Goal: Information Seeking & Learning: Check status

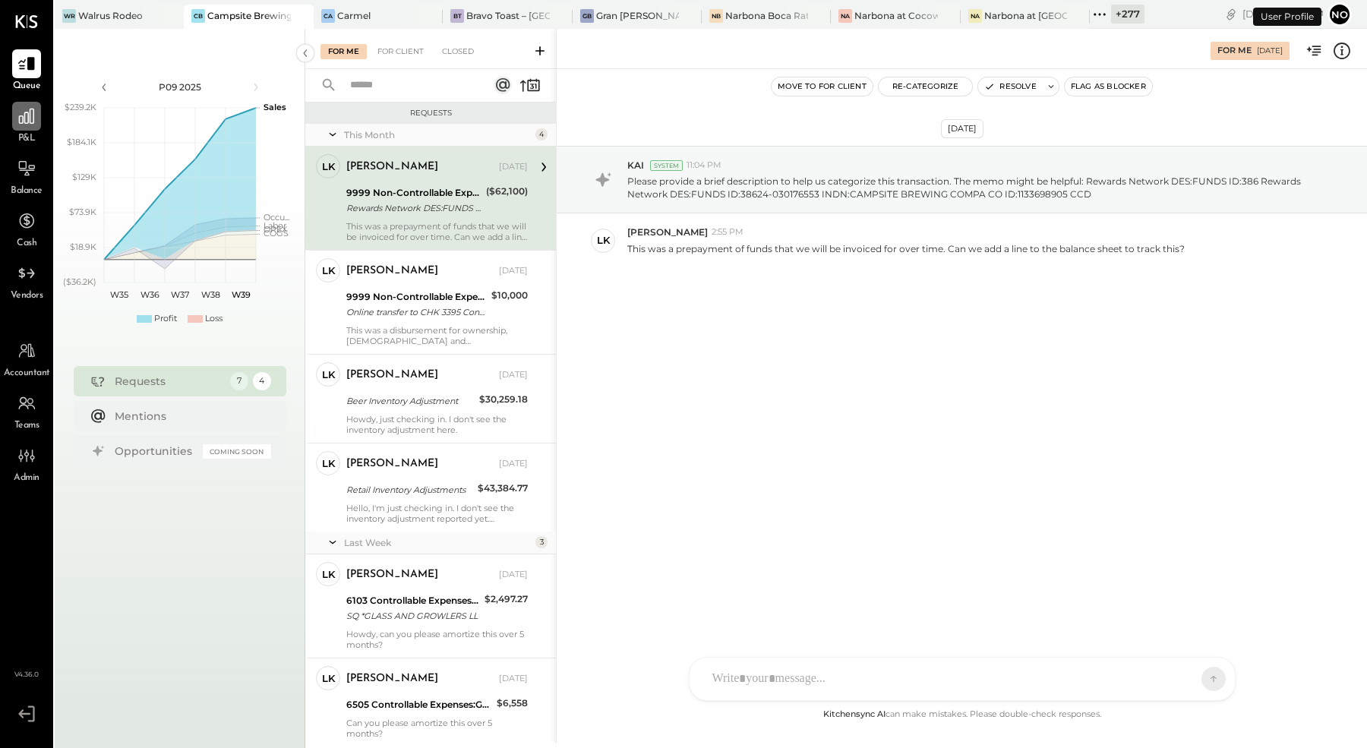
click at [34, 126] on div at bounding box center [26, 116] width 29 height 29
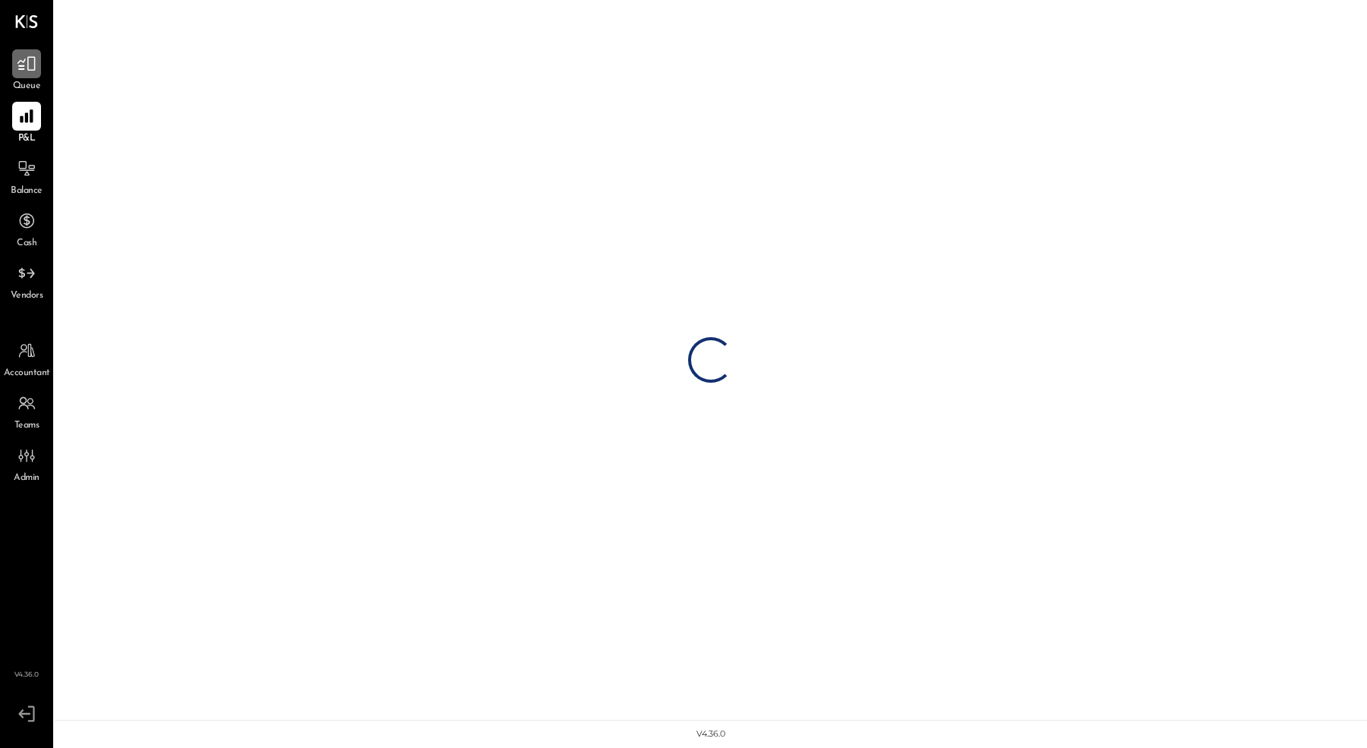
click at [36, 62] on icon at bounding box center [27, 64] width 20 height 20
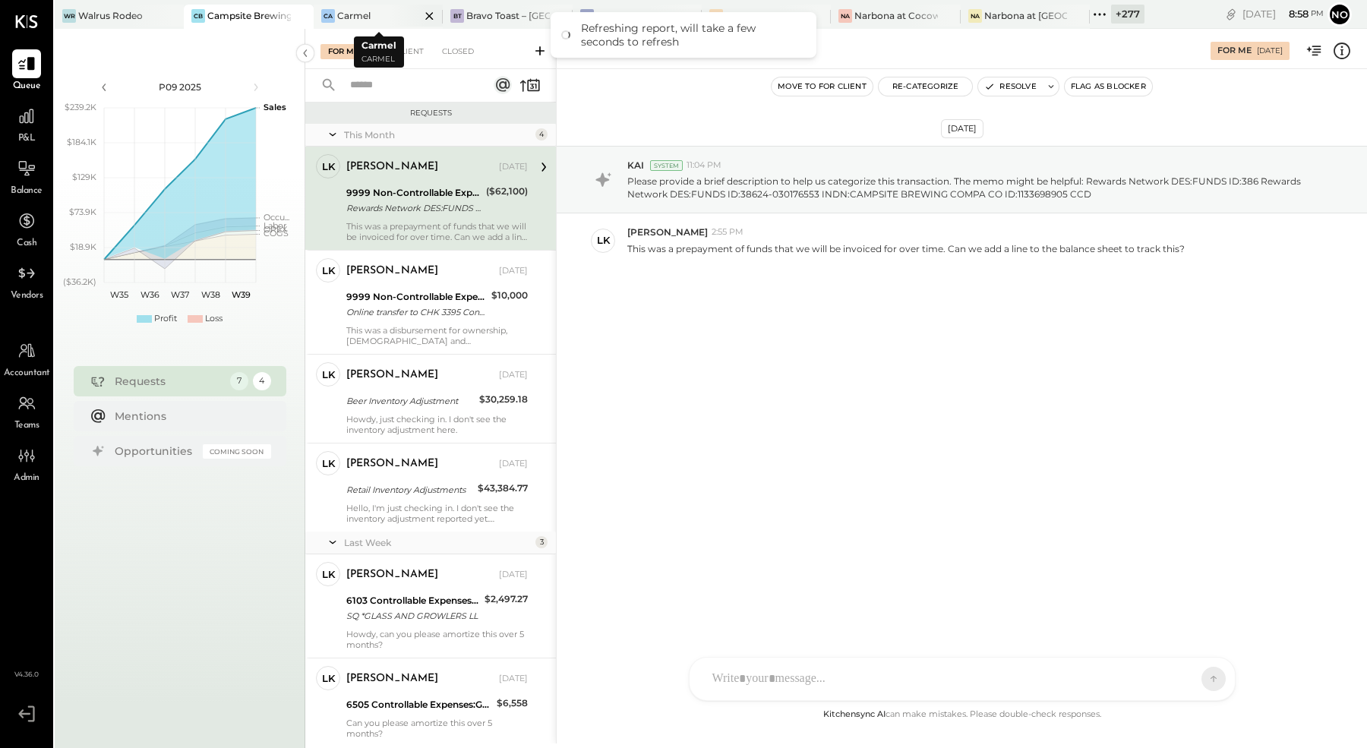
click at [375, 16] on div "Ca Carmel" at bounding box center [367, 16] width 106 height 14
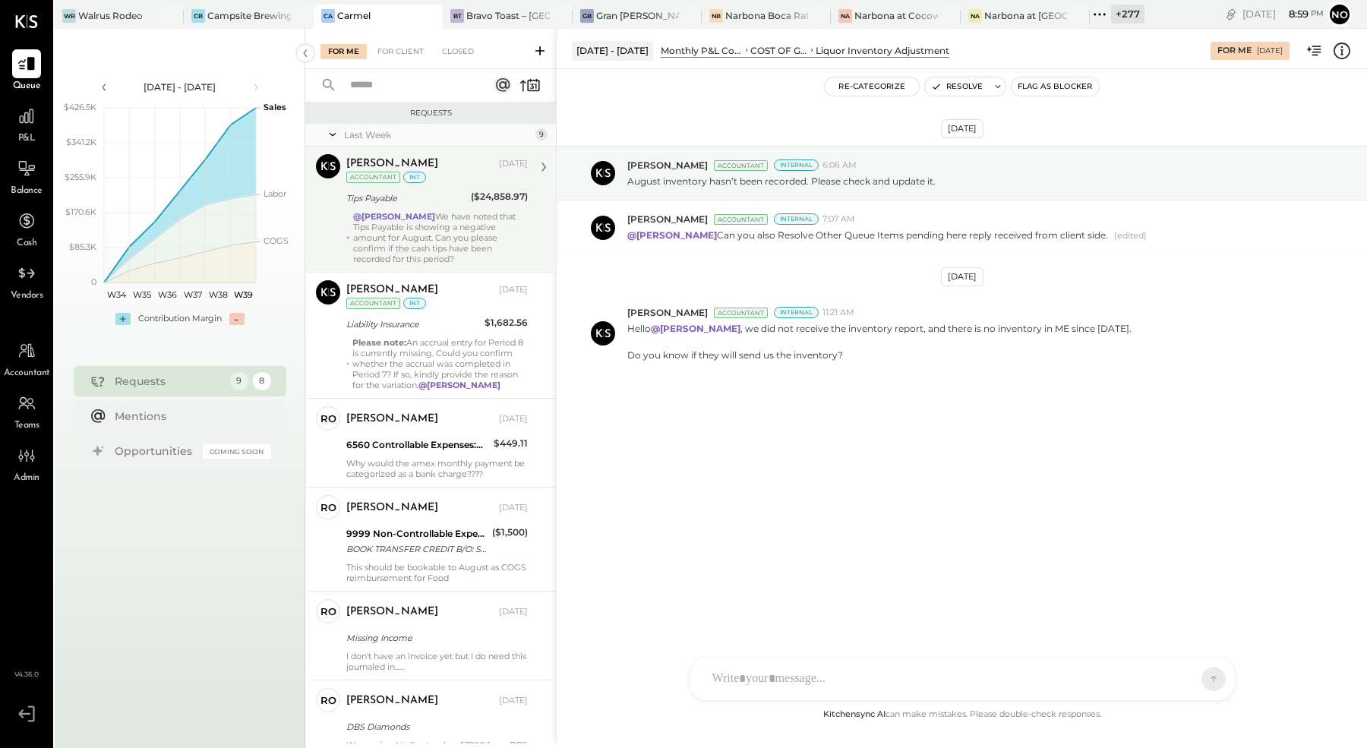
click at [425, 223] on div "@[PERSON_NAME] We have noted that Tips Payable is showing a negative amount for…" at bounding box center [440, 237] width 175 height 53
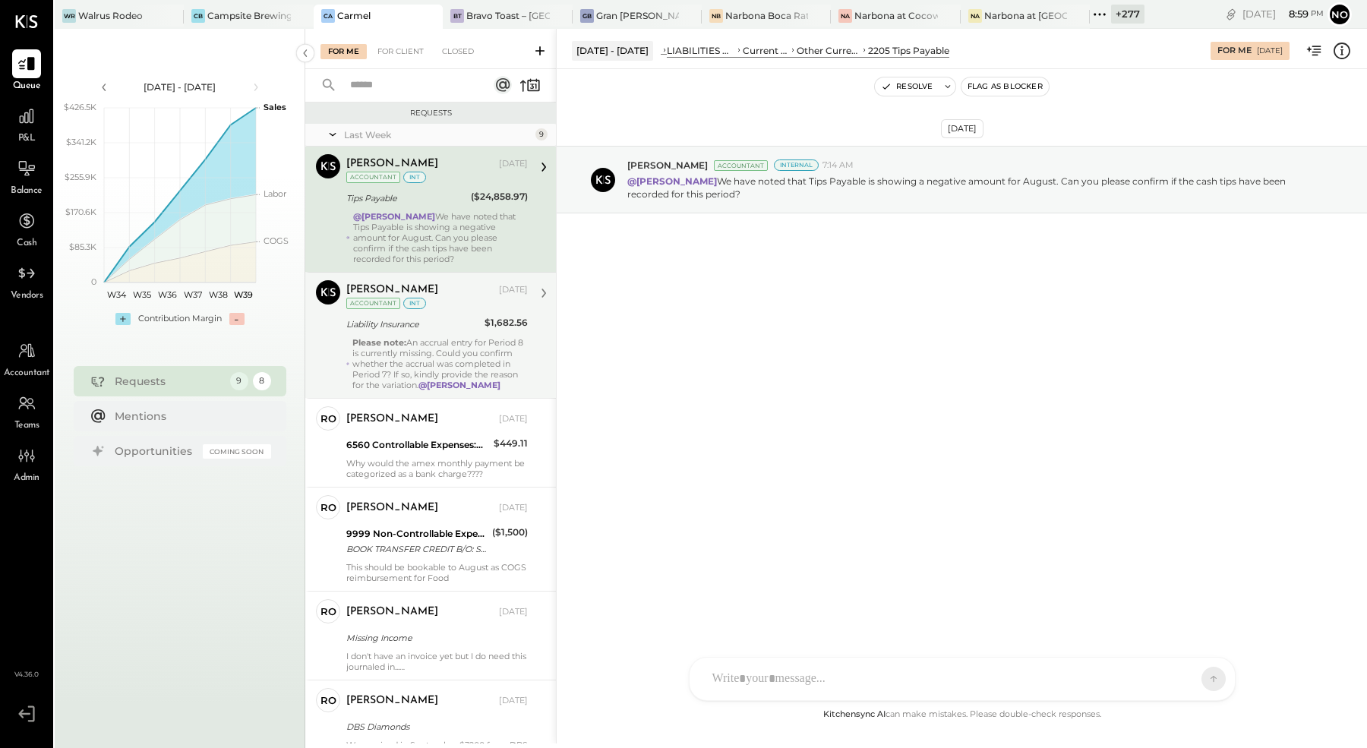
click at [422, 338] on div "Please note: An accrual entry for Period 8 is currently missing. Could you conf…" at bounding box center [439, 363] width 175 height 53
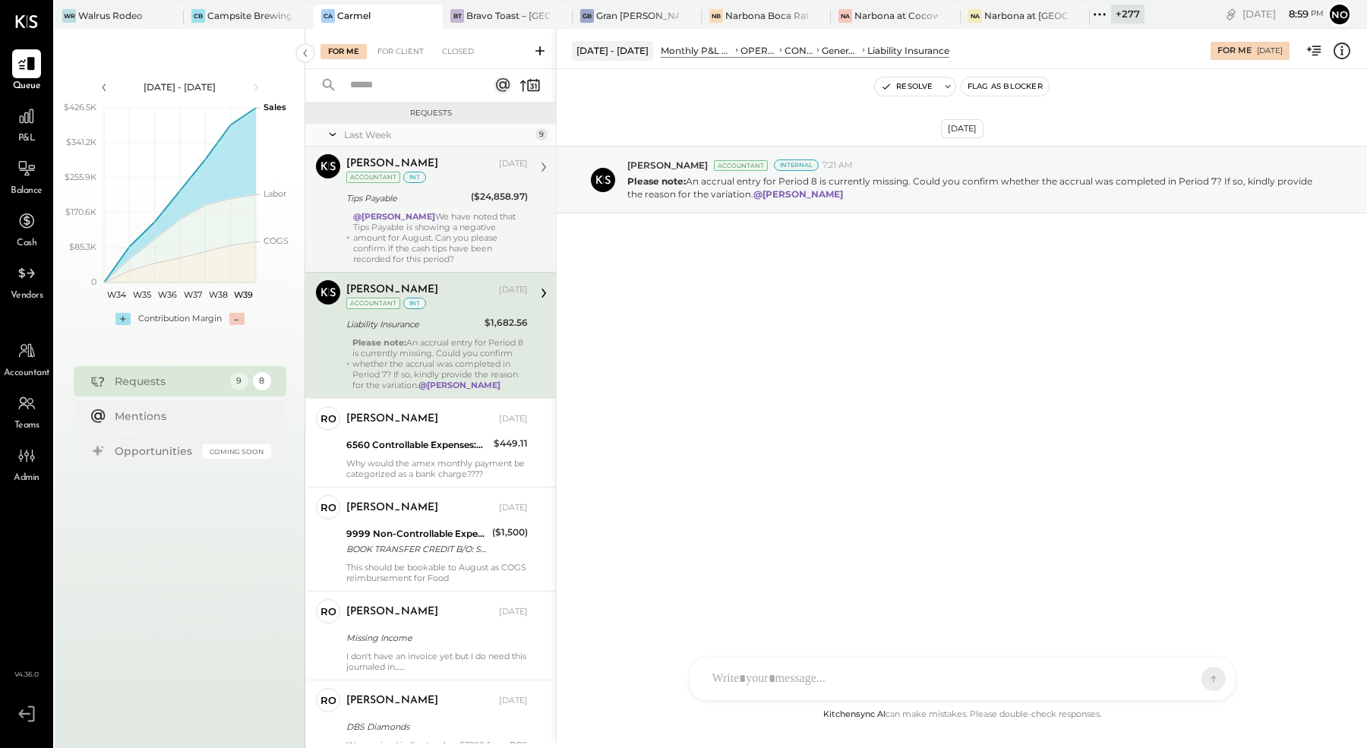
scroll to position [206, 0]
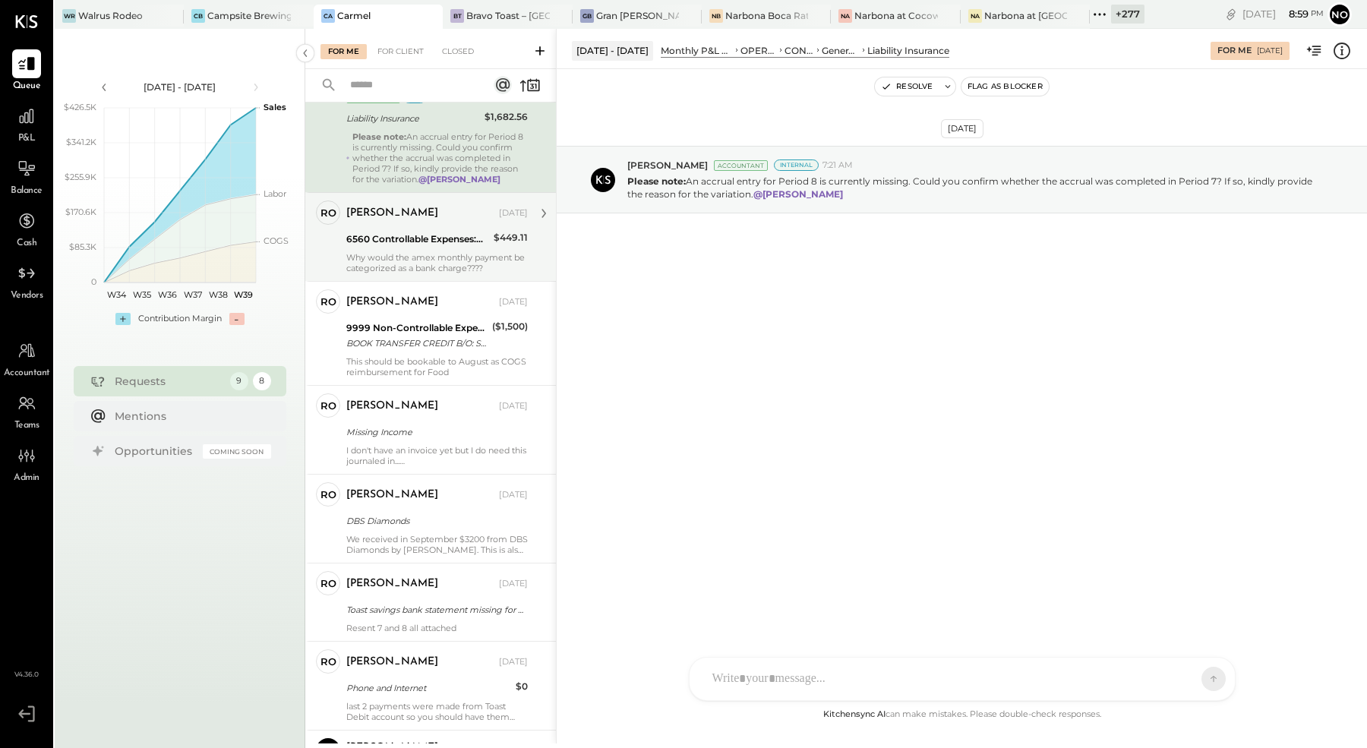
click at [419, 230] on div "6560 Controllable Expenses:General & Administrative Expenses:Bank Charges & Fees" at bounding box center [417, 239] width 143 height 18
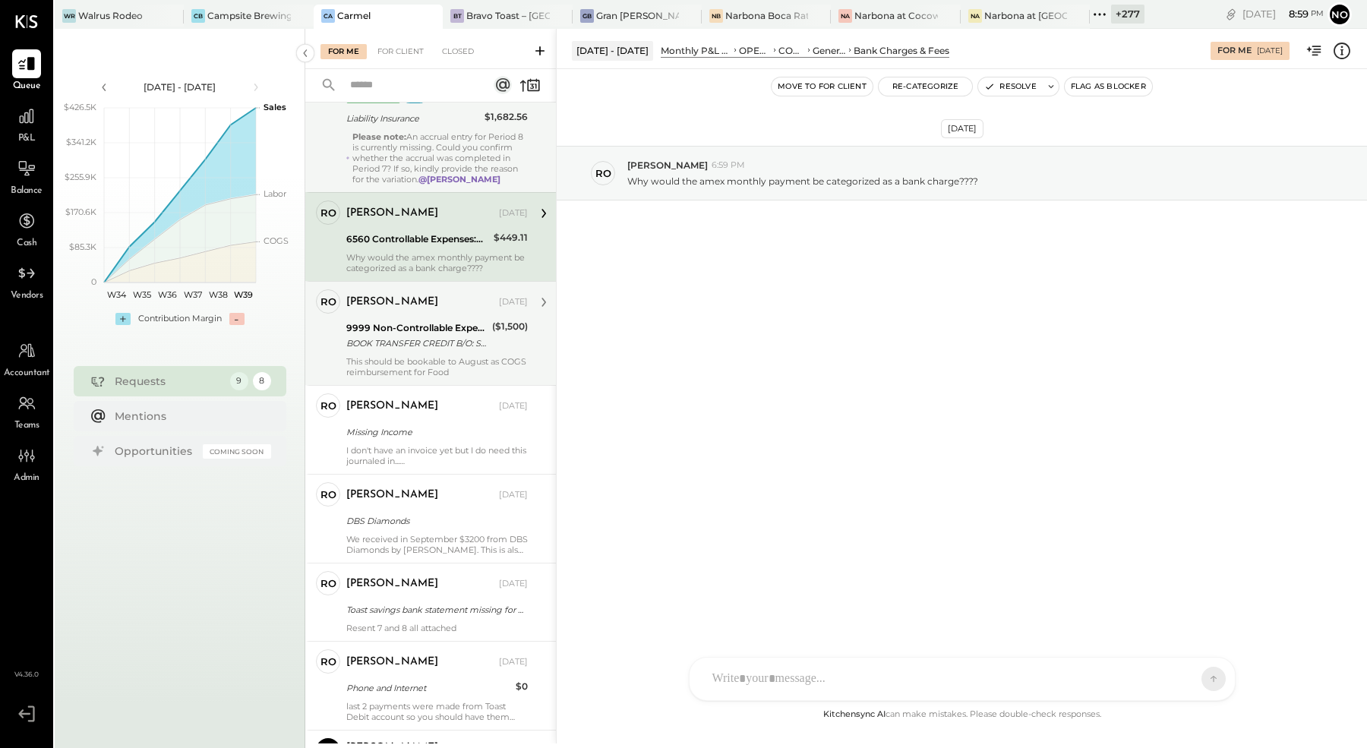
click at [419, 330] on div "9999 Non-Controllable Expenses:Other Income and Expenses:To Be Classified" at bounding box center [416, 328] width 141 height 15
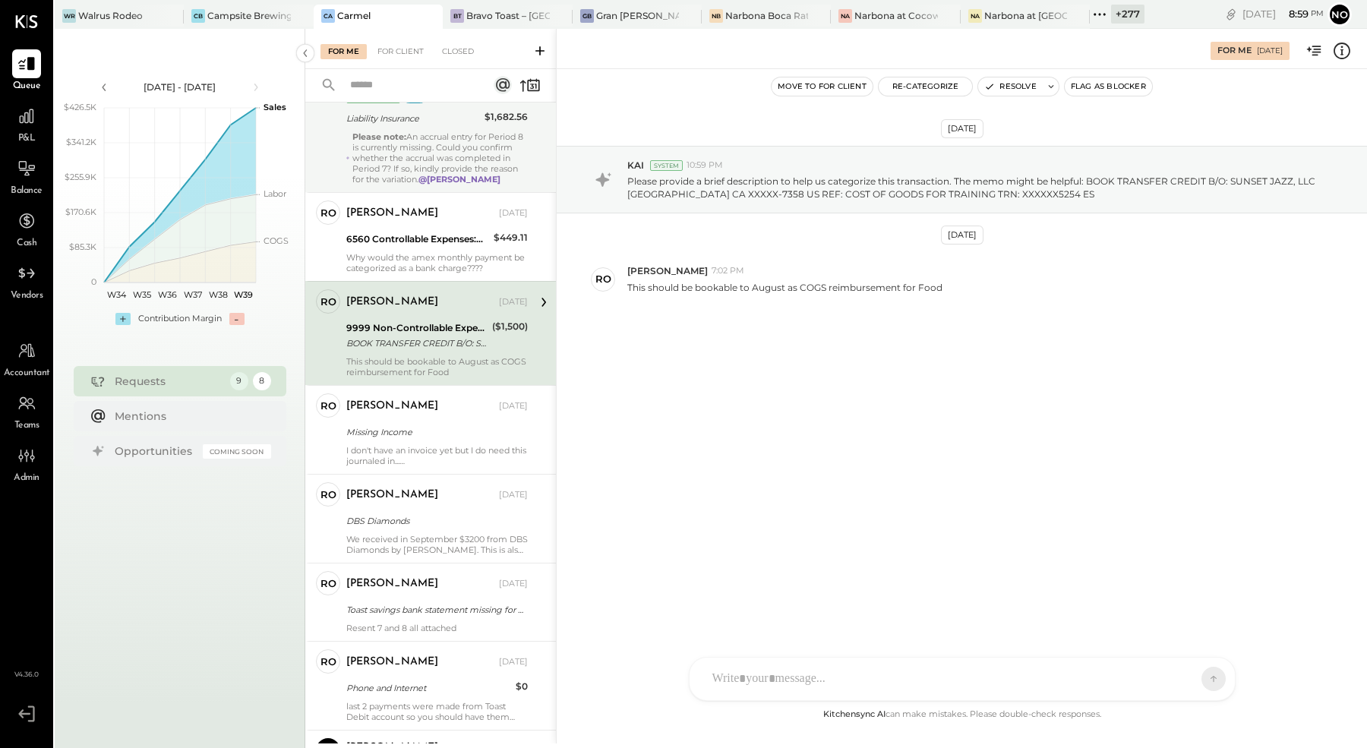
scroll to position [362, 0]
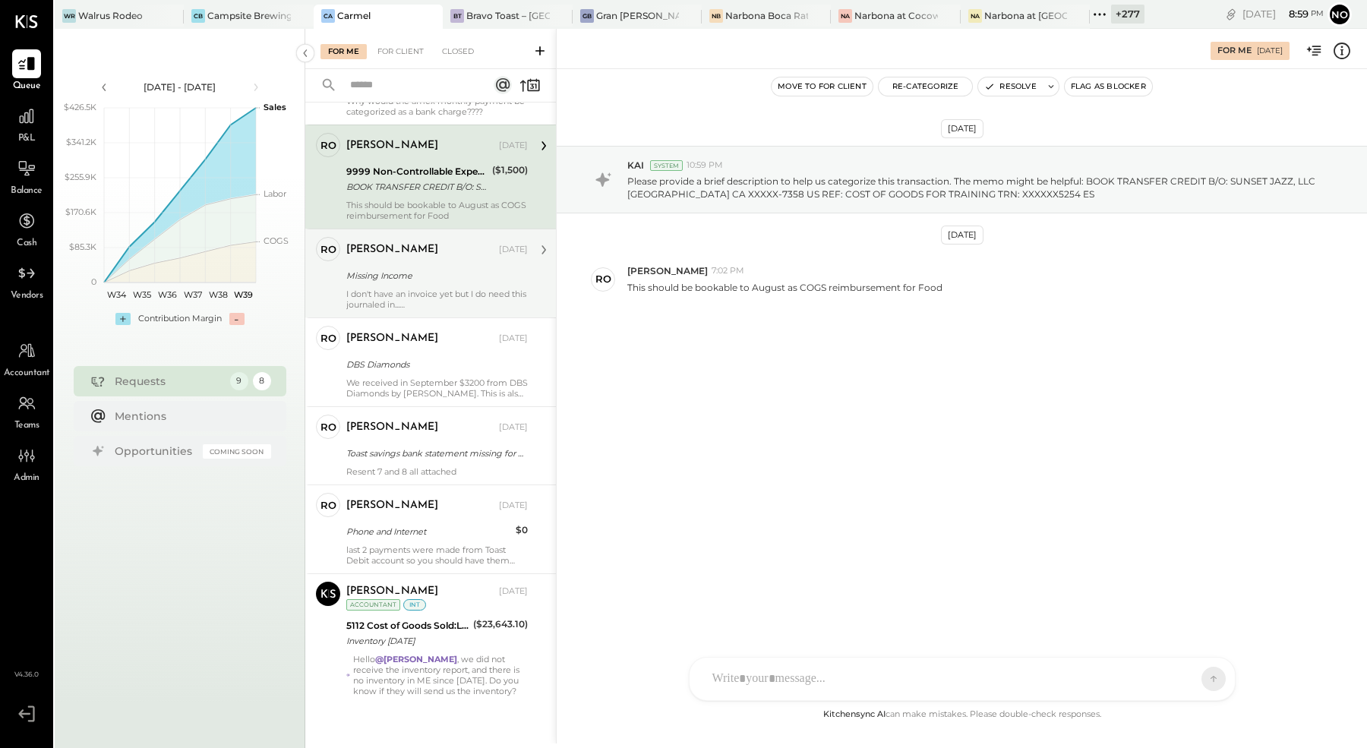
click at [429, 278] on div "Missing Income" at bounding box center [434, 275] width 177 height 15
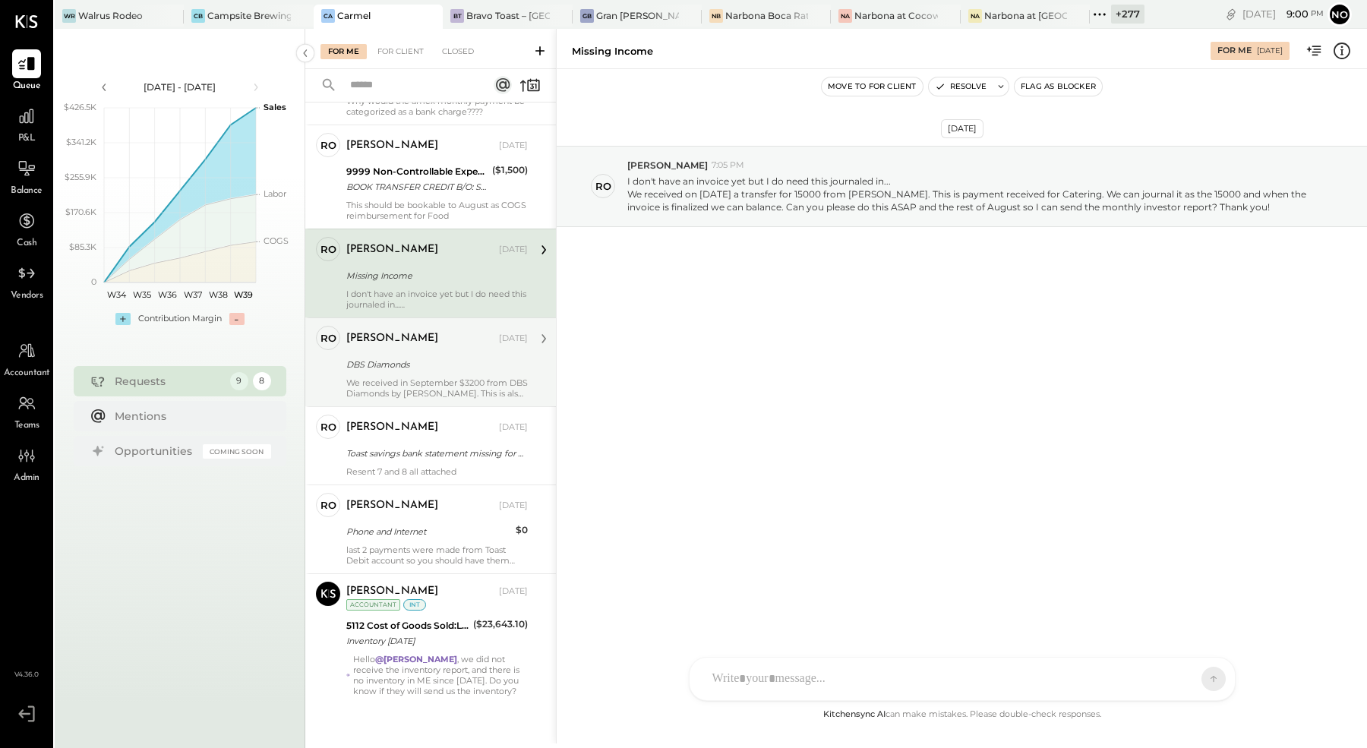
click at [427, 367] on div "[PERSON_NAME] [DATE] DBS Diamonds We received in September $3200 from DBS Diamo…" at bounding box center [437, 362] width 182 height 73
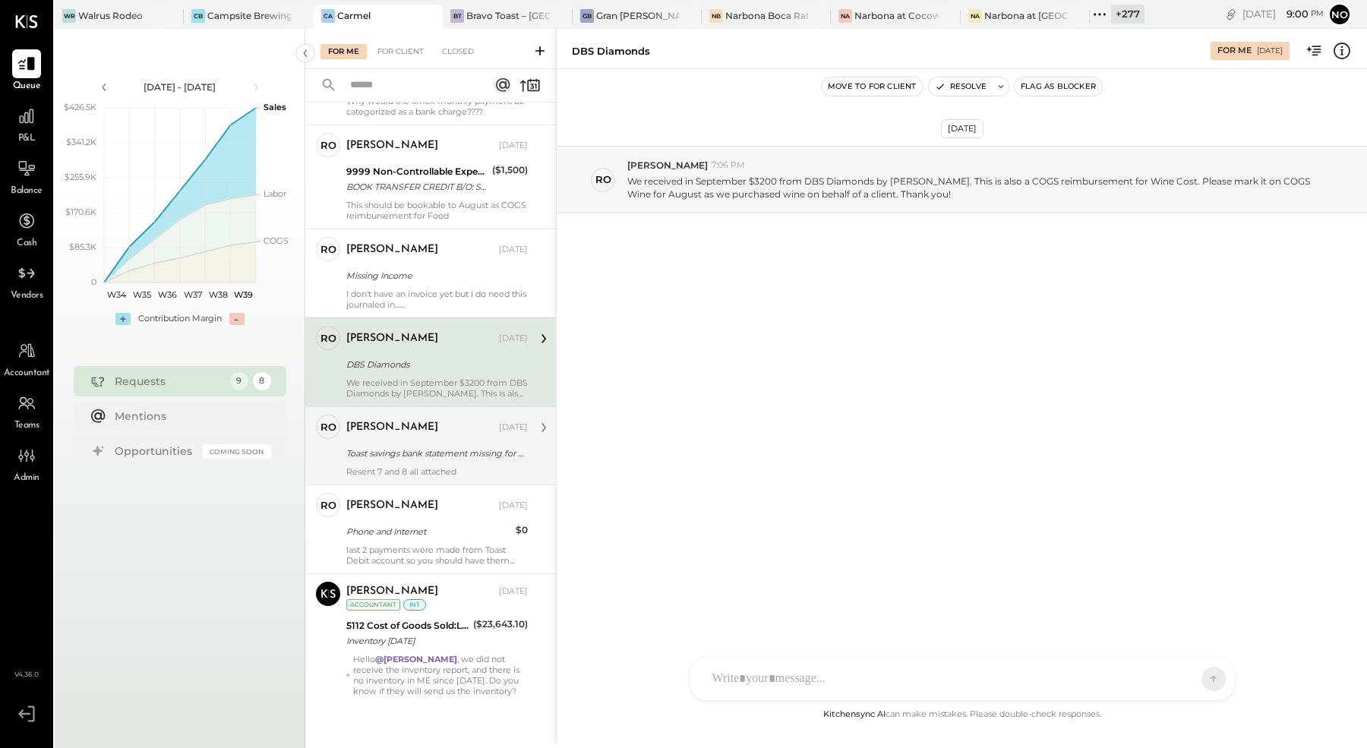
click at [421, 432] on div "[PERSON_NAME] [DATE]" at bounding box center [437, 427] width 182 height 21
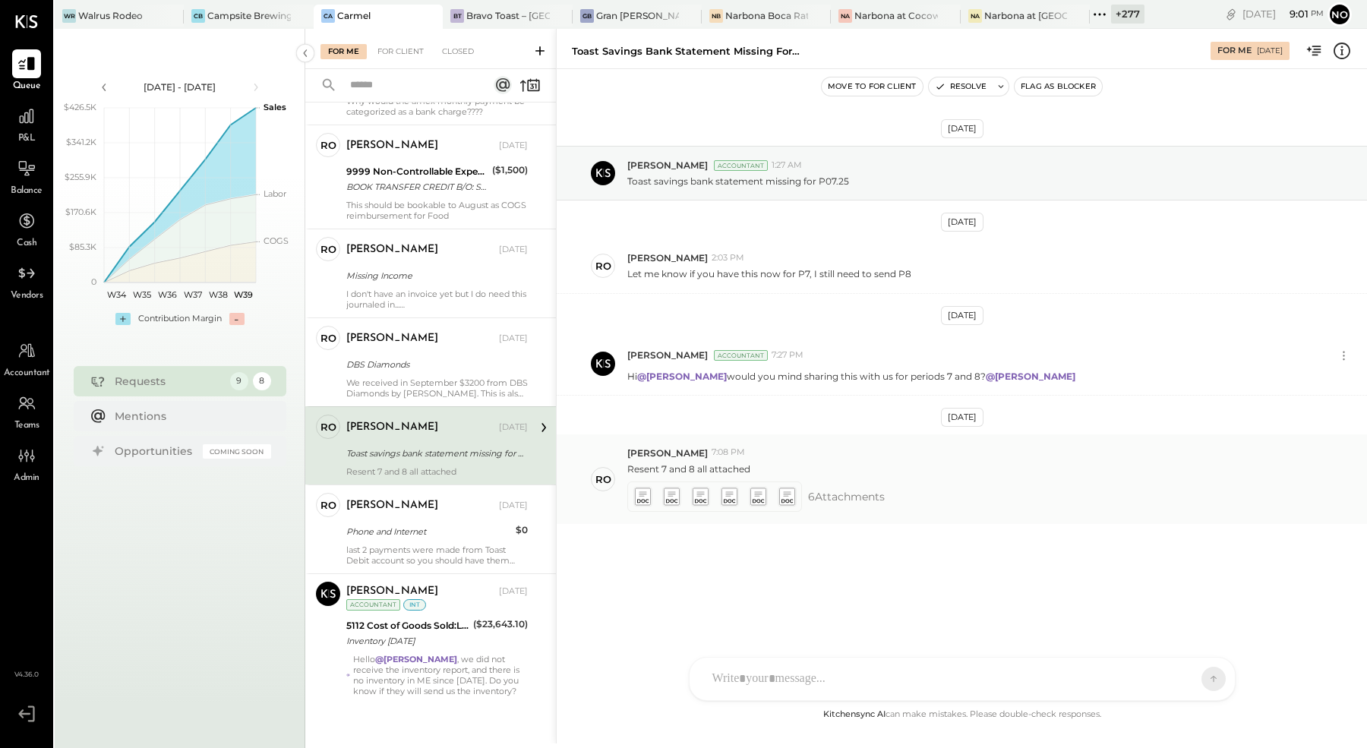
click at [643, 491] on icon at bounding box center [643, 493] width 8 height 5
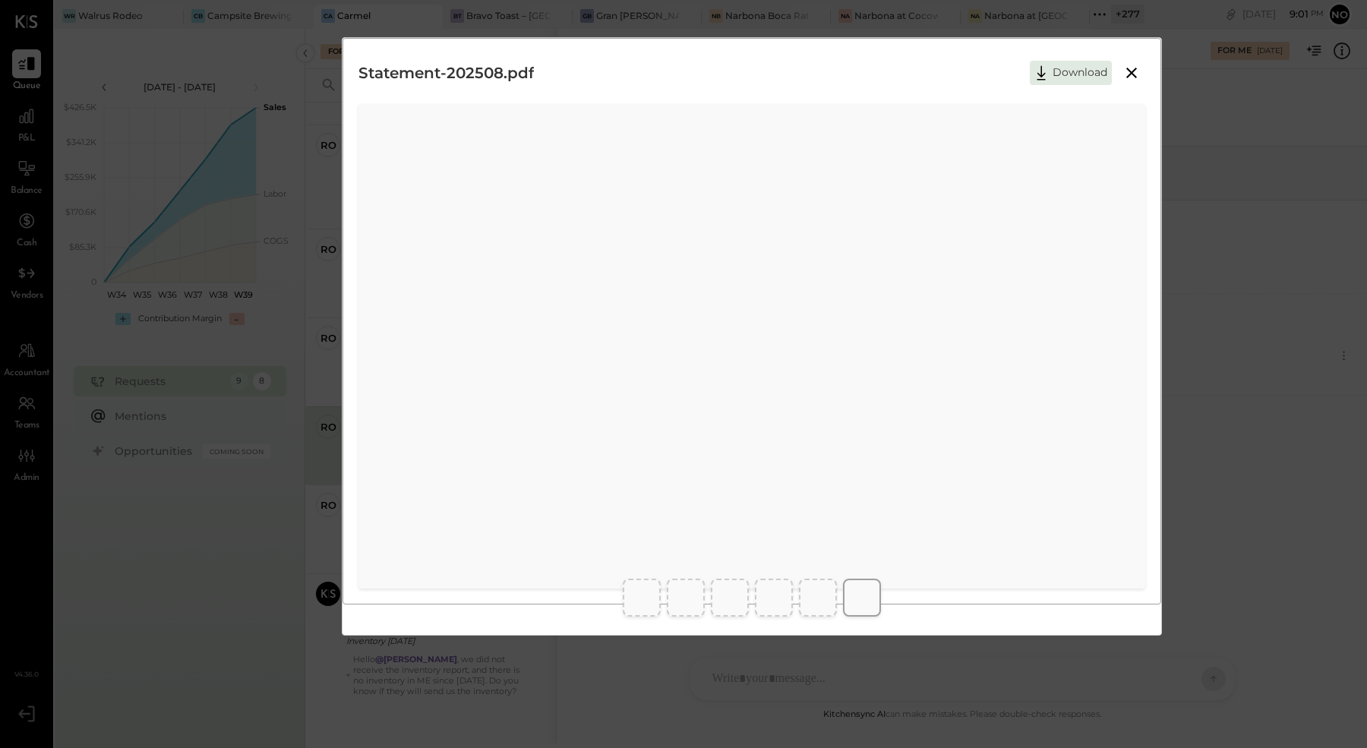
click at [1130, 73] on icon at bounding box center [1132, 73] width 18 height 18
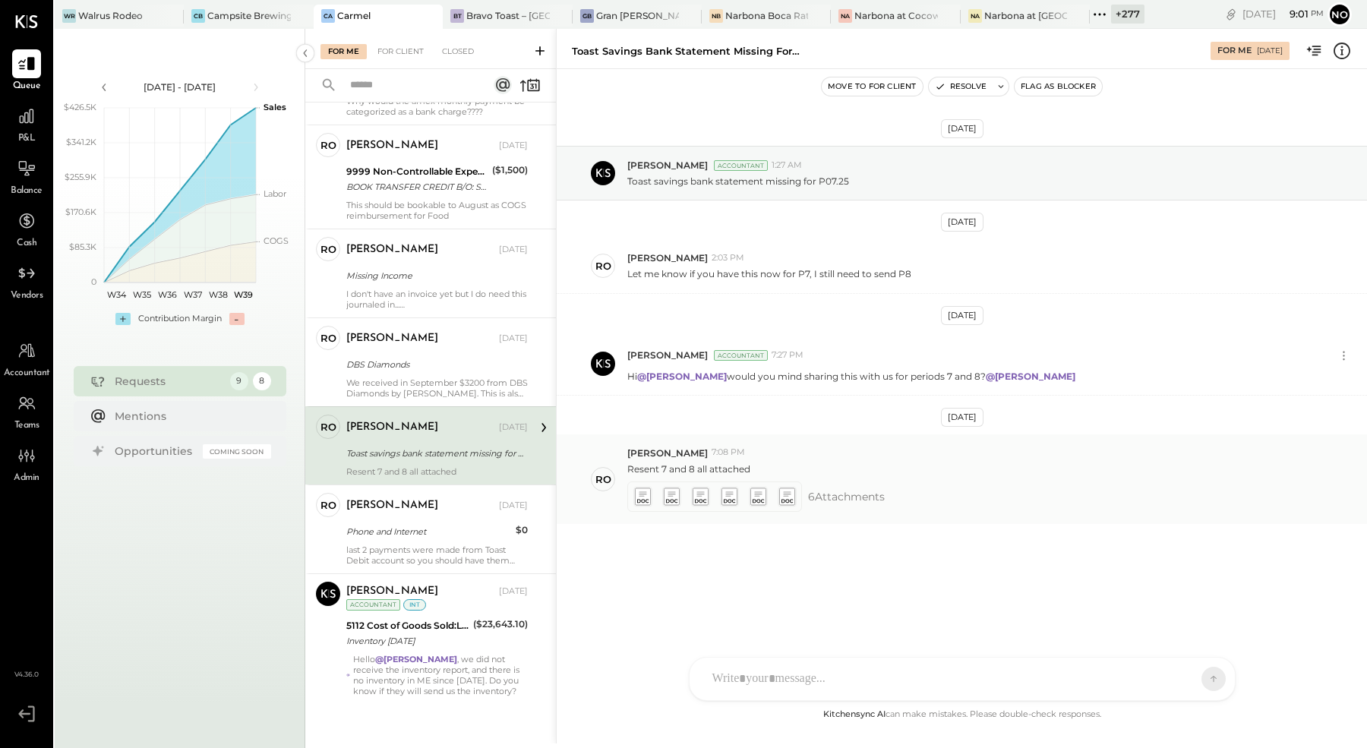
click at [646, 495] on icon at bounding box center [642, 496] width 16 height 17
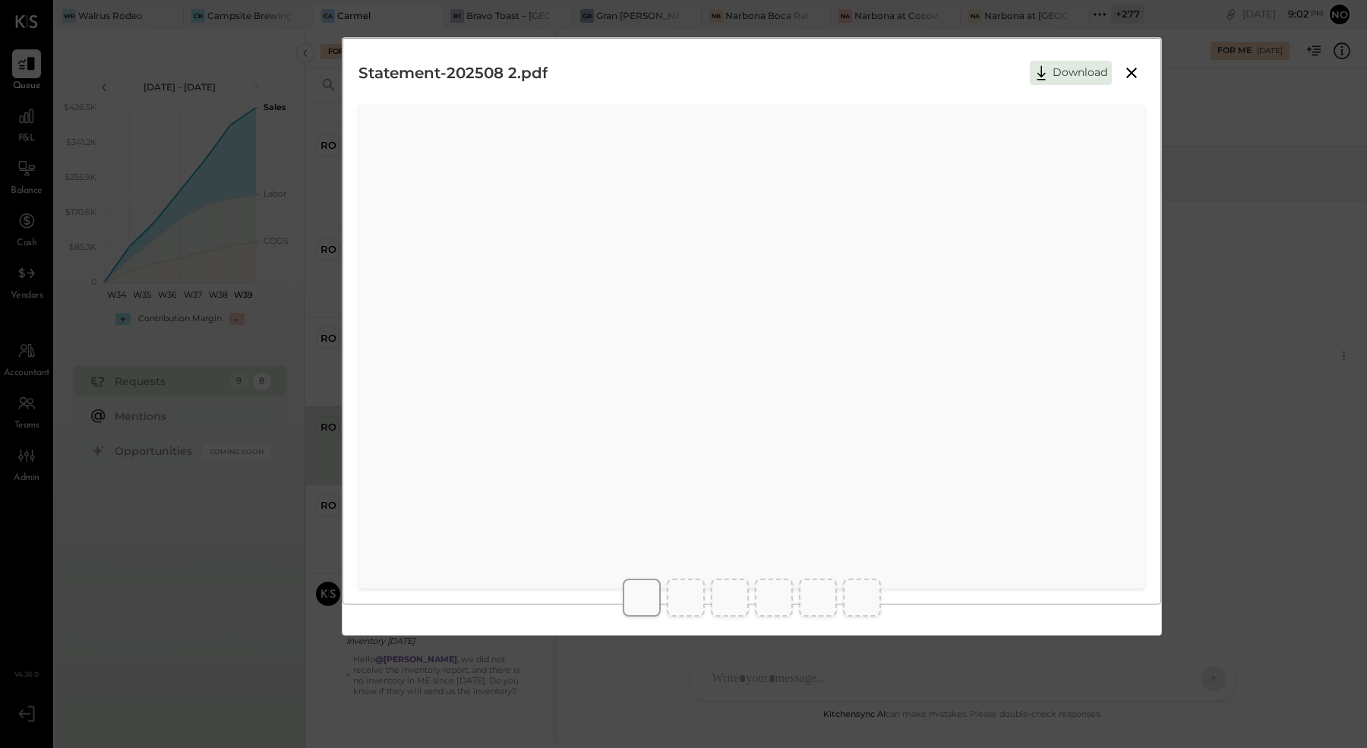
click at [1132, 74] on icon at bounding box center [1132, 73] width 18 height 18
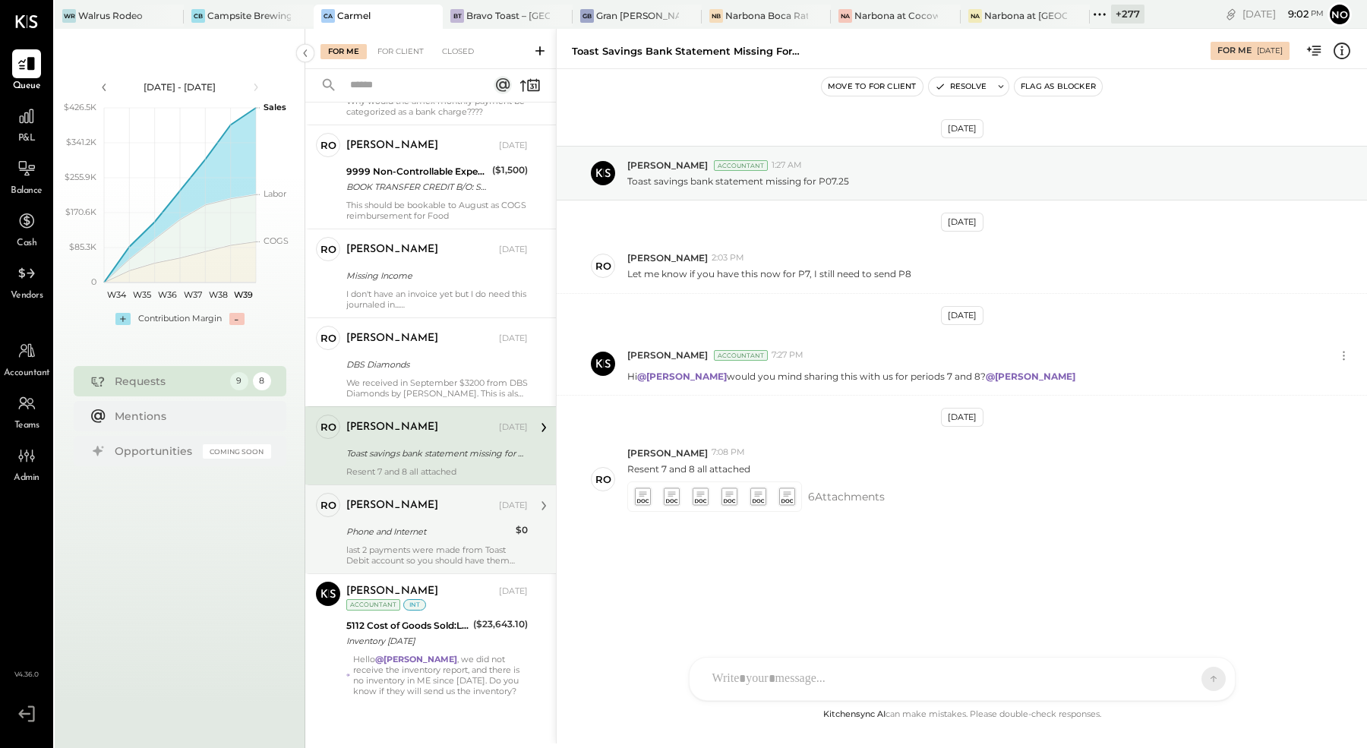
click at [410, 546] on div "last 2 payments were made from Toast Debit account so you should have them ther…" at bounding box center [437, 555] width 182 height 21
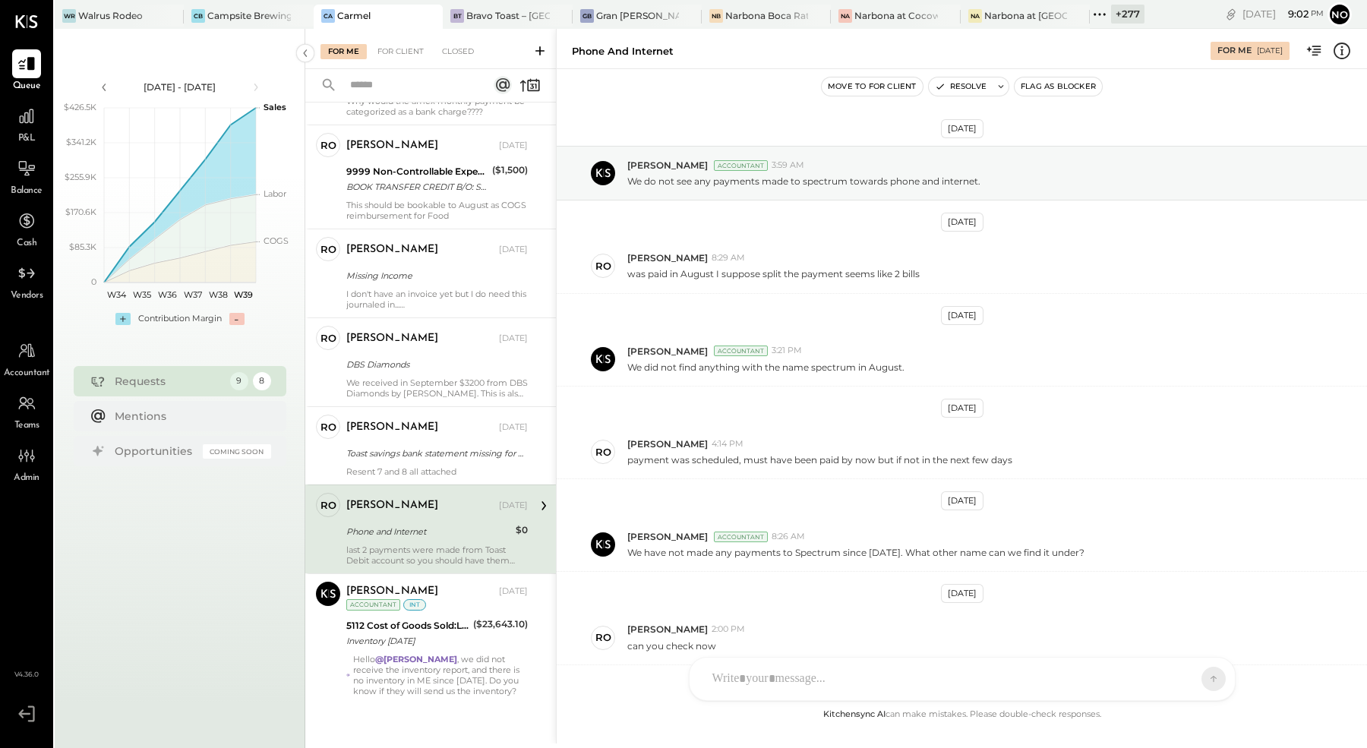
scroll to position [287, 0]
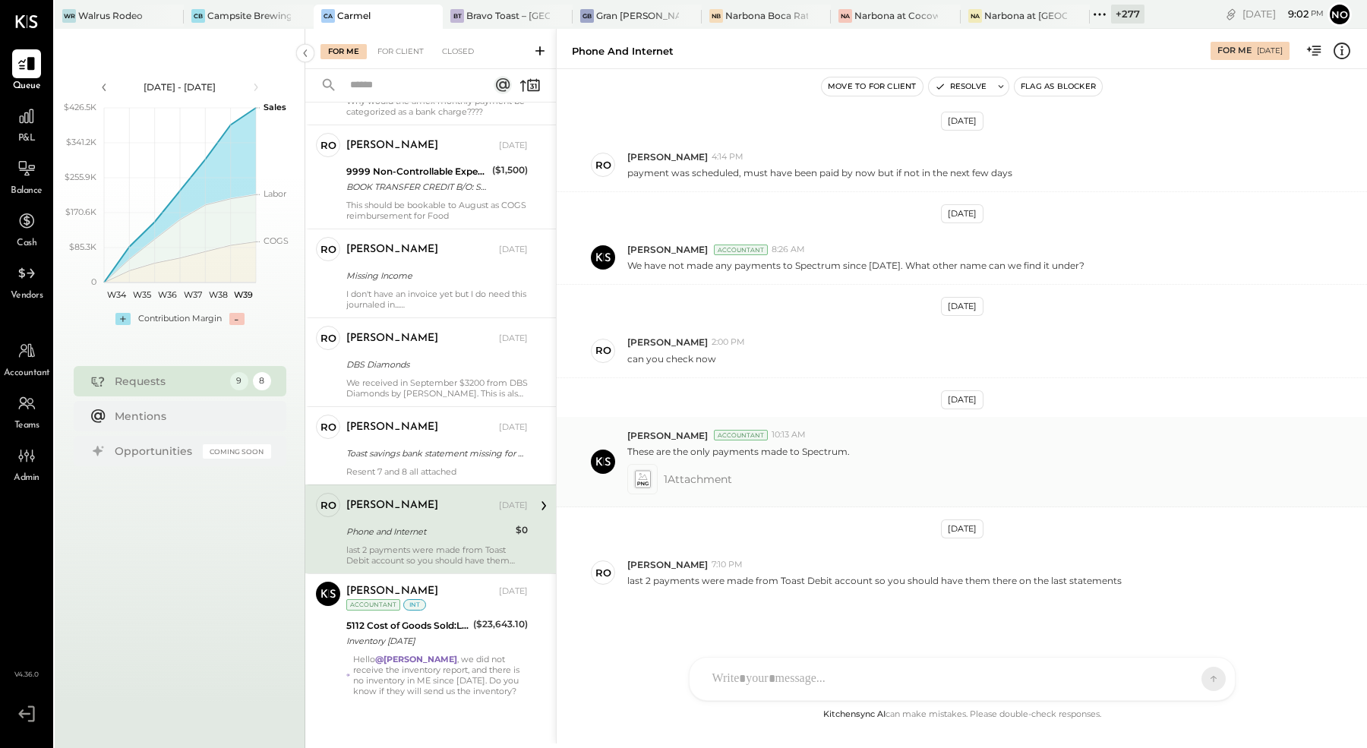
click at [644, 472] on icon at bounding box center [642, 478] width 16 height 17
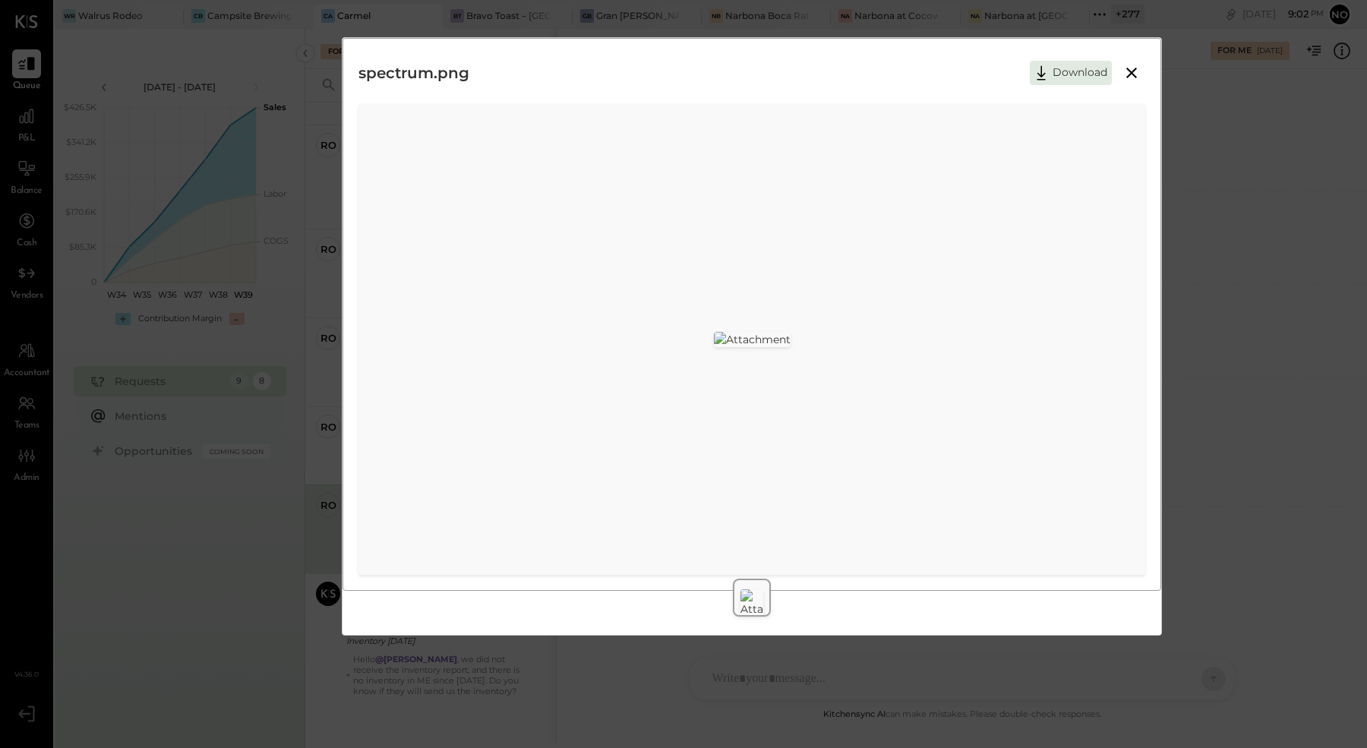
click at [1131, 71] on icon at bounding box center [1132, 73] width 11 height 11
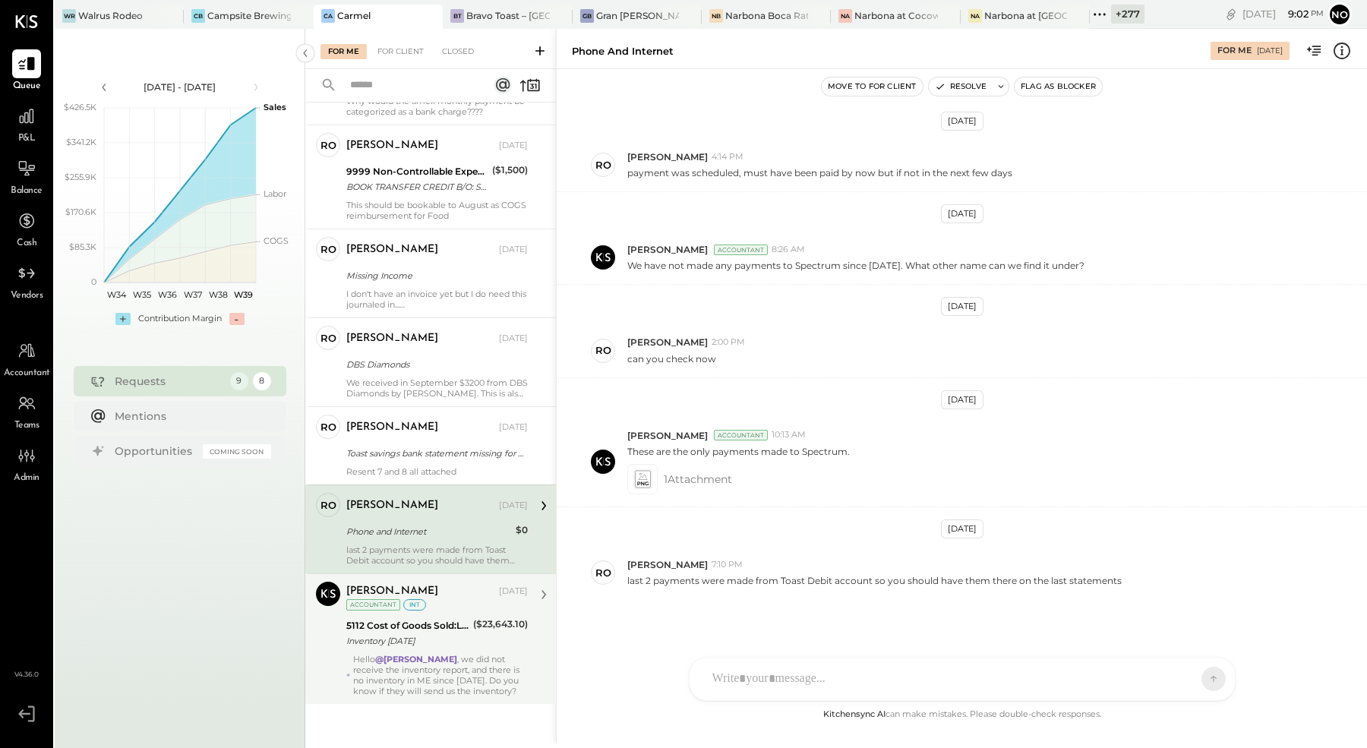
click at [476, 643] on div "($23,643.10)" at bounding box center [500, 633] width 55 height 33
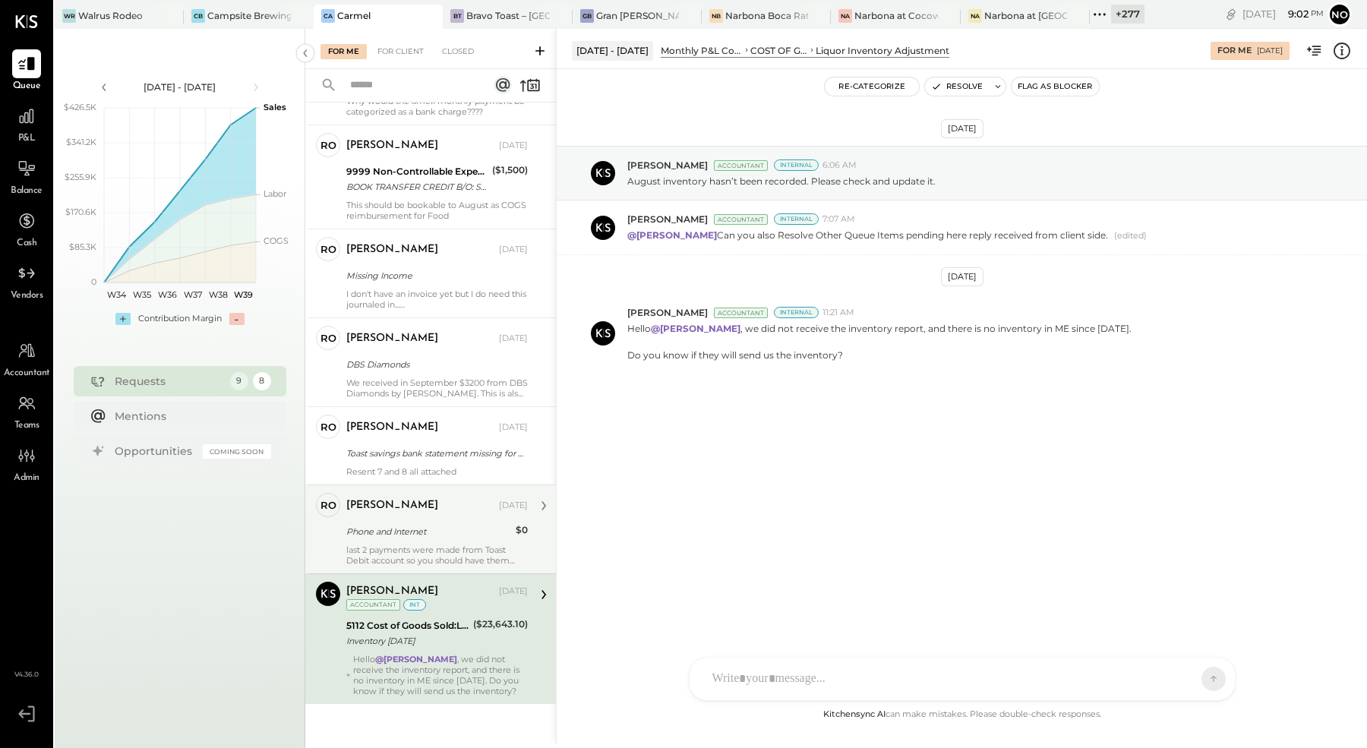
click at [440, 513] on div "[PERSON_NAME] [DATE]" at bounding box center [437, 506] width 182 height 26
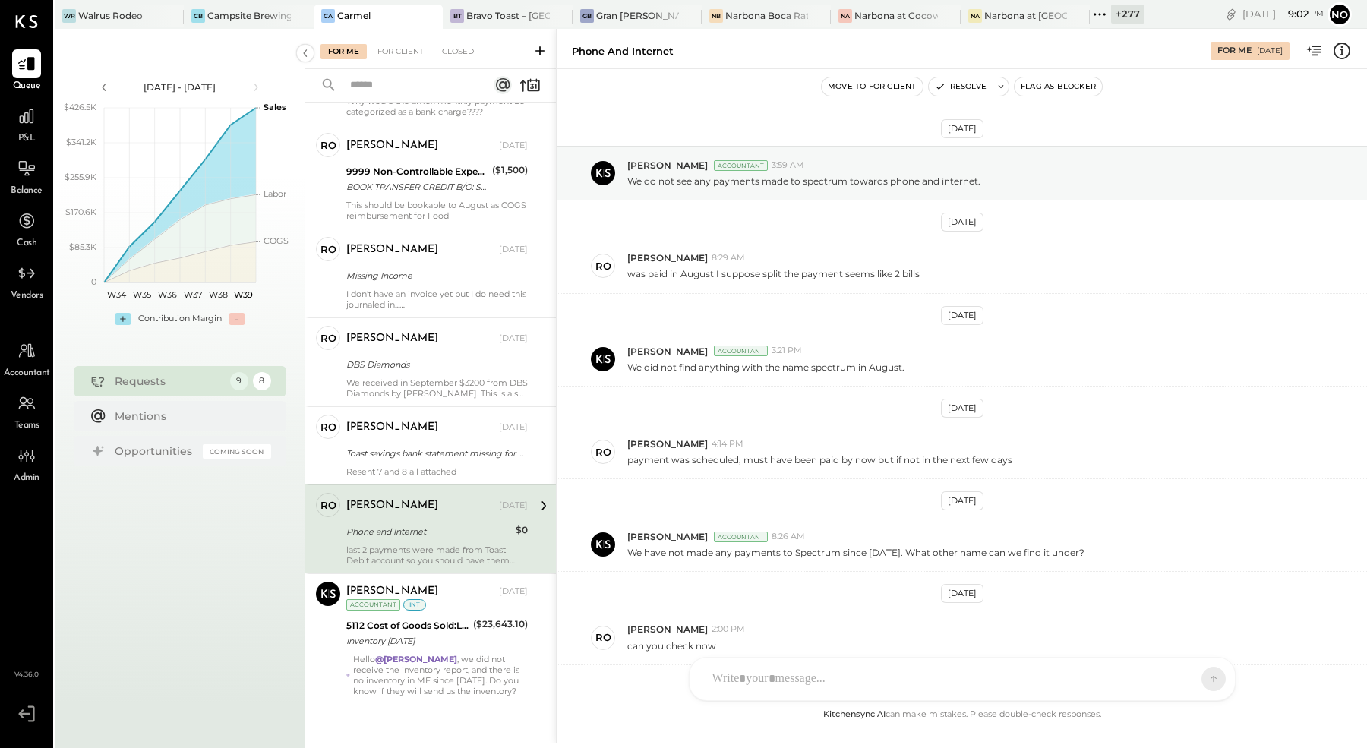
scroll to position [287, 0]
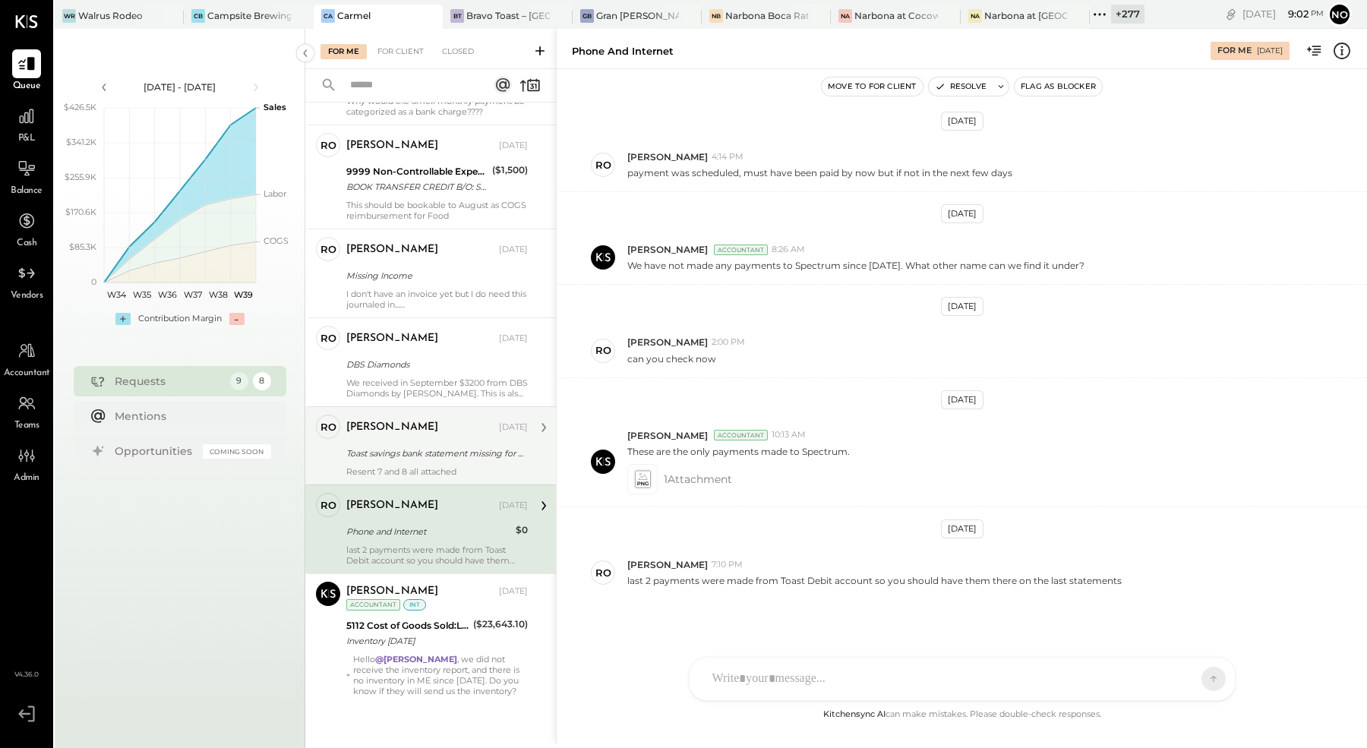
click at [443, 439] on div "[PERSON_NAME] [DATE] Toast savings bank statement missing for P07.25 Resent 7 a…" at bounding box center [437, 446] width 182 height 62
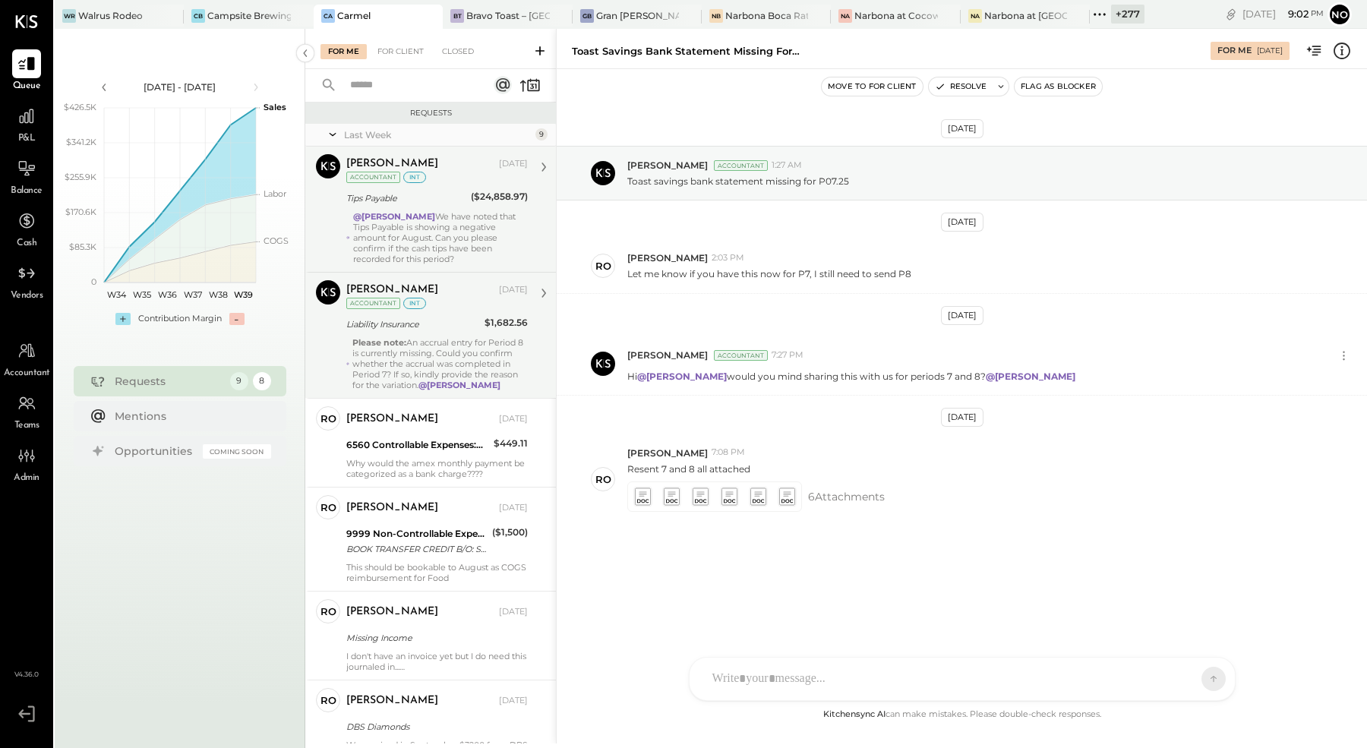
click at [409, 234] on div "@[PERSON_NAME] We have noted that Tips Payable is showing a negative amount for…" at bounding box center [440, 237] width 175 height 53
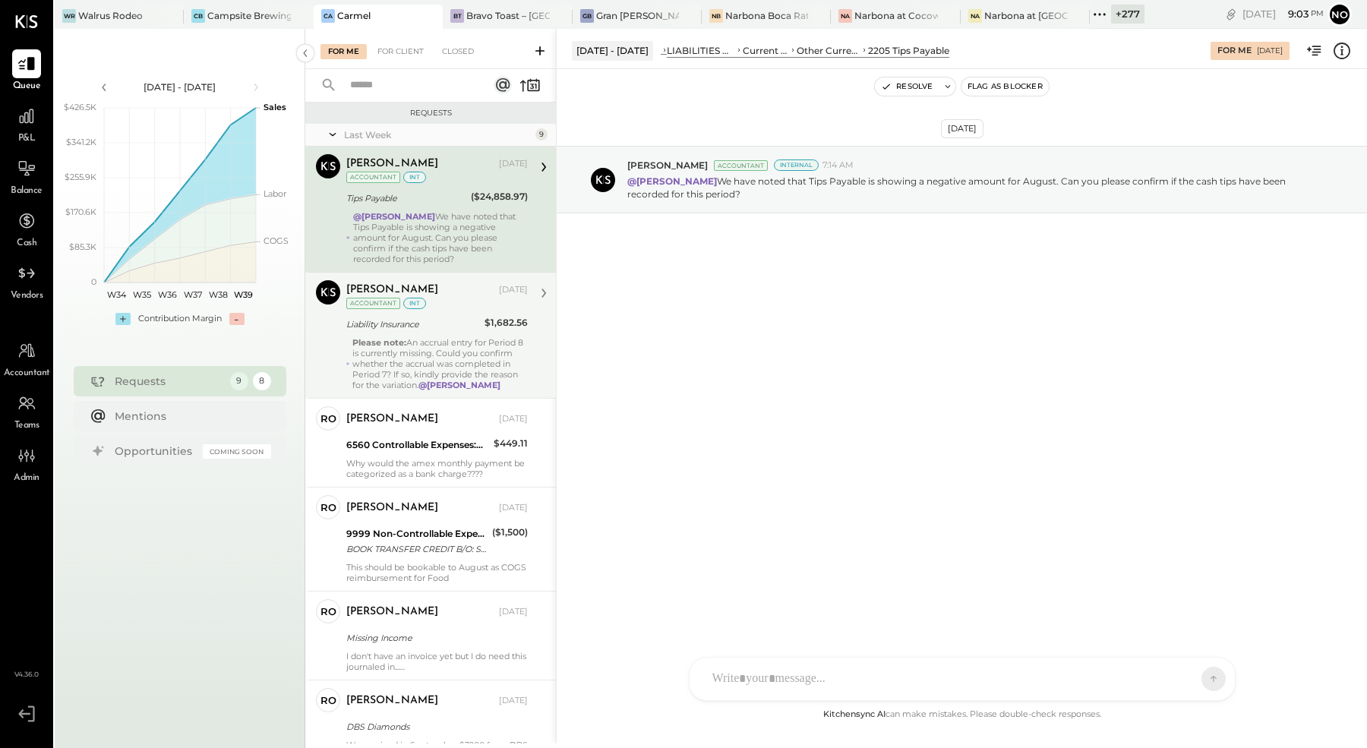
click at [420, 343] on div "Please note: An accrual entry for Period 8 is currently missing. Could you conf…" at bounding box center [439, 363] width 175 height 53
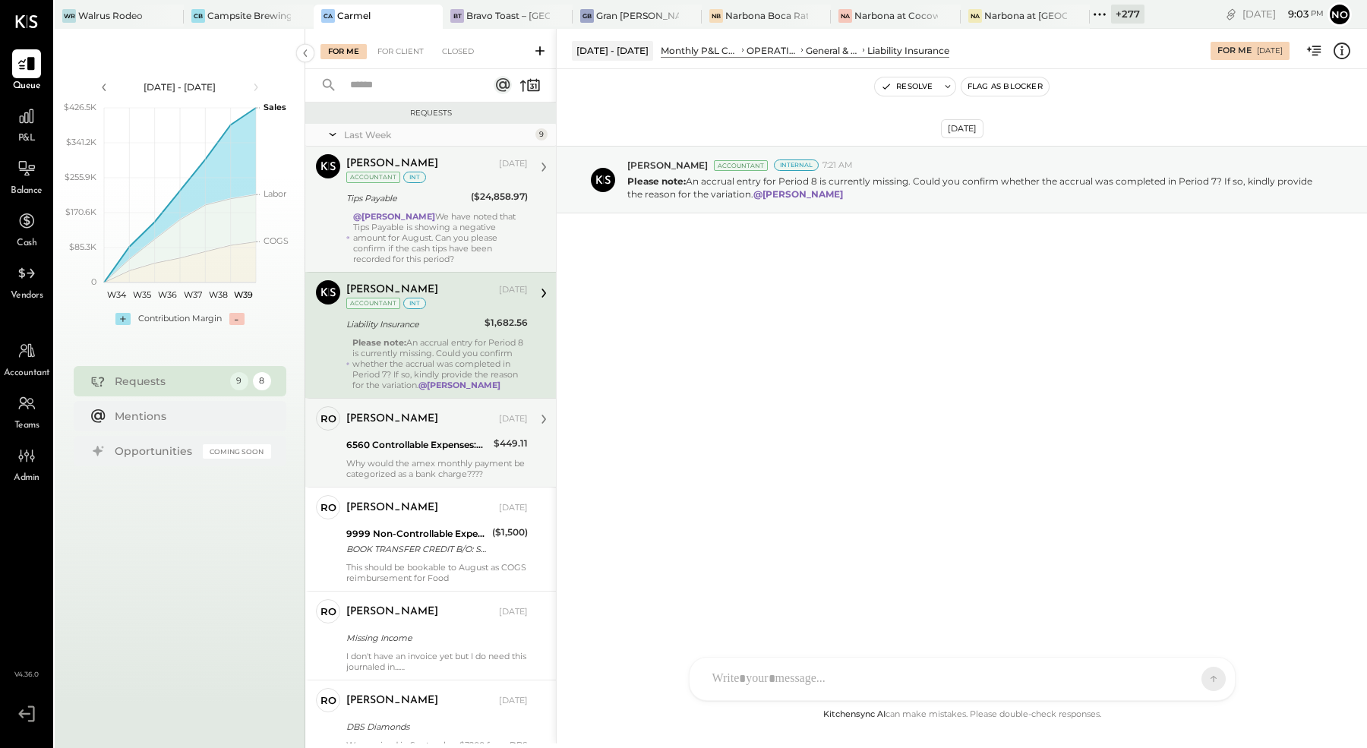
click at [425, 438] on div "6560 Controllable Expenses:General & Administrative Expenses:Bank Charges & Fees" at bounding box center [417, 445] width 143 height 15
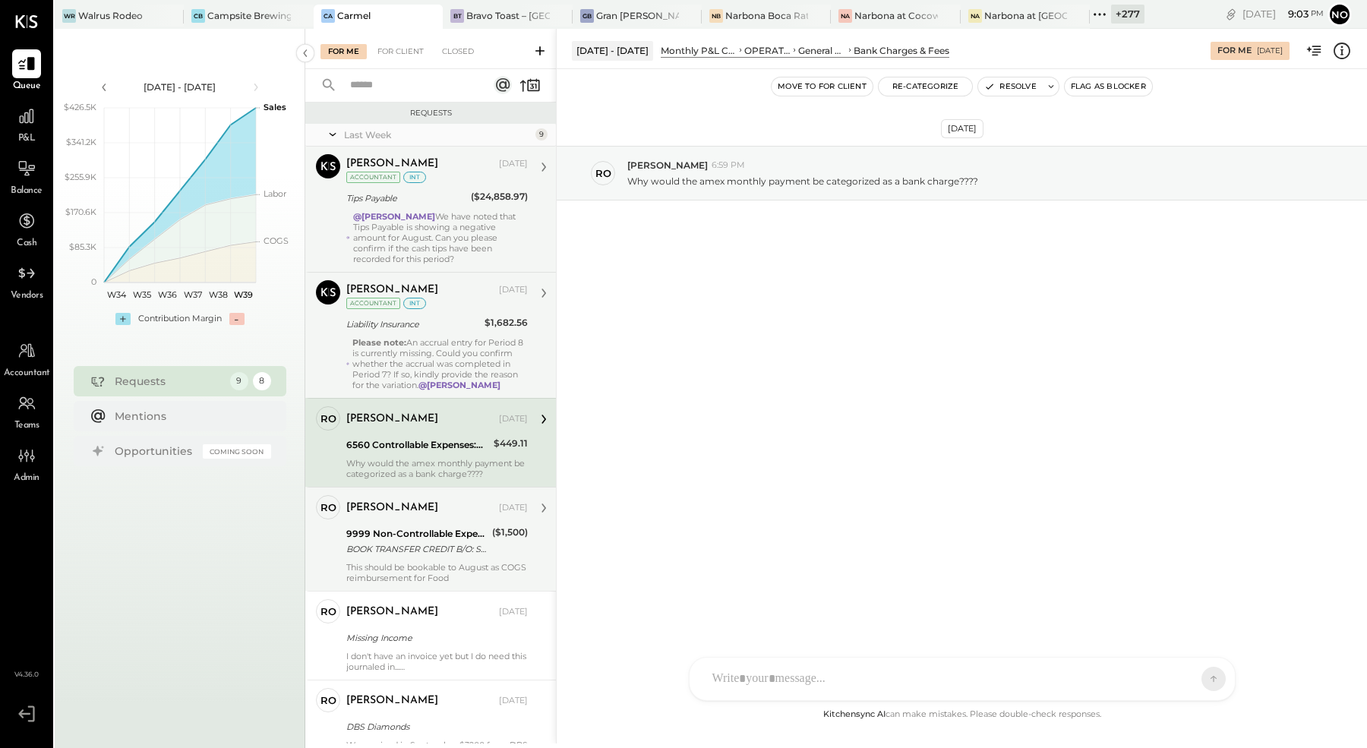
click at [403, 534] on div "9999 Non-Controllable Expenses:Other Income and Expenses:To Be Classified" at bounding box center [416, 533] width 141 height 15
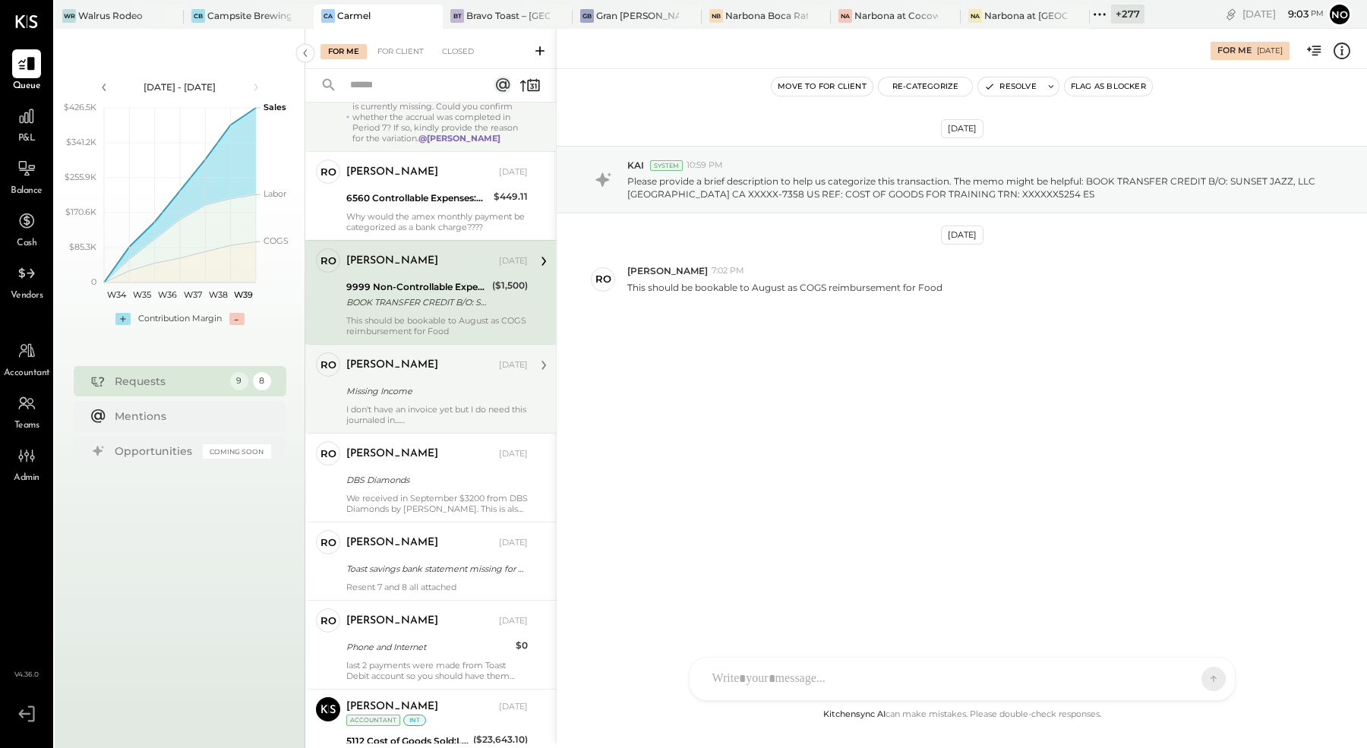
scroll to position [362, 0]
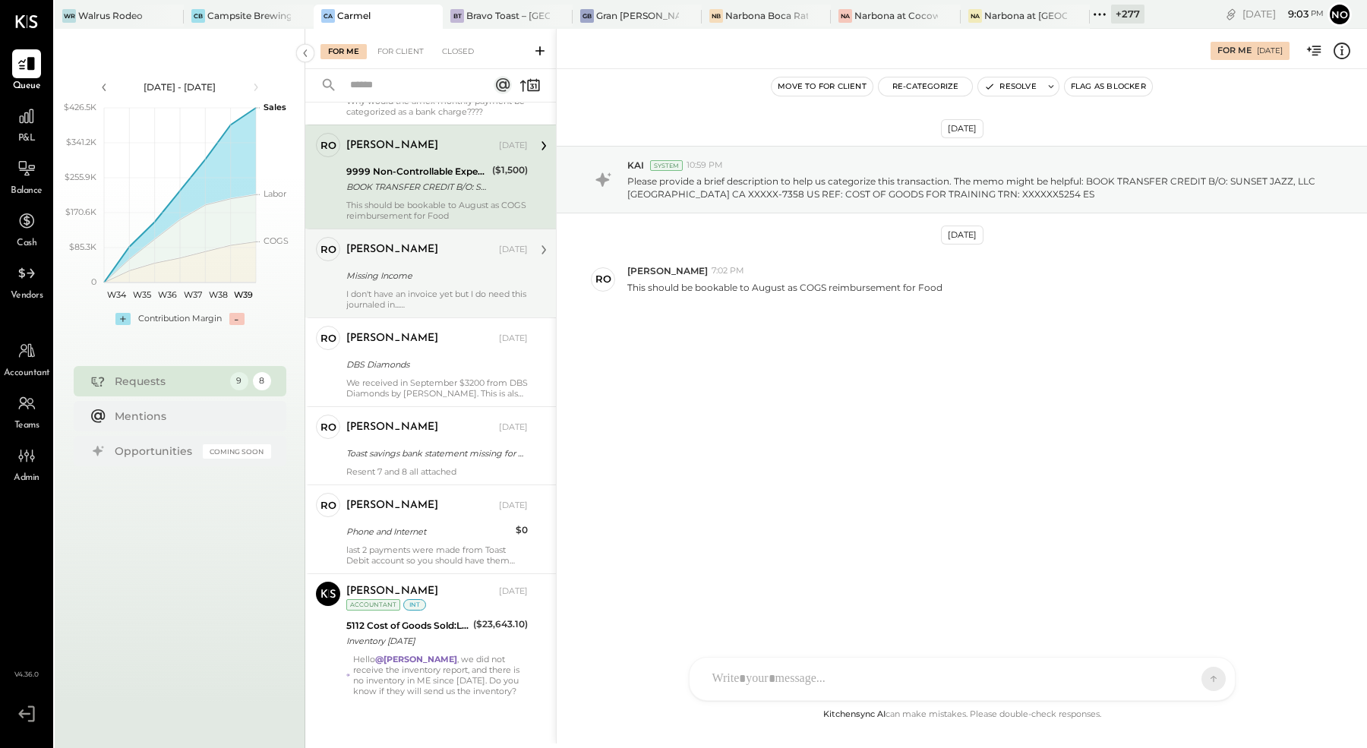
click at [416, 283] on div "[PERSON_NAME] [DATE] Missing Income I don't have an invoice yet but I do need t…" at bounding box center [437, 273] width 182 height 73
